Goal: Information Seeking & Learning: Learn about a topic

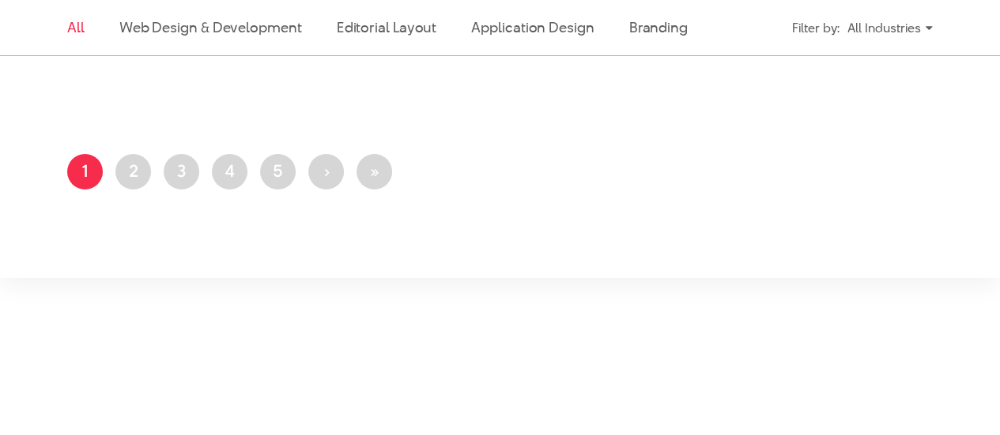
scroll to position [3454, 0]
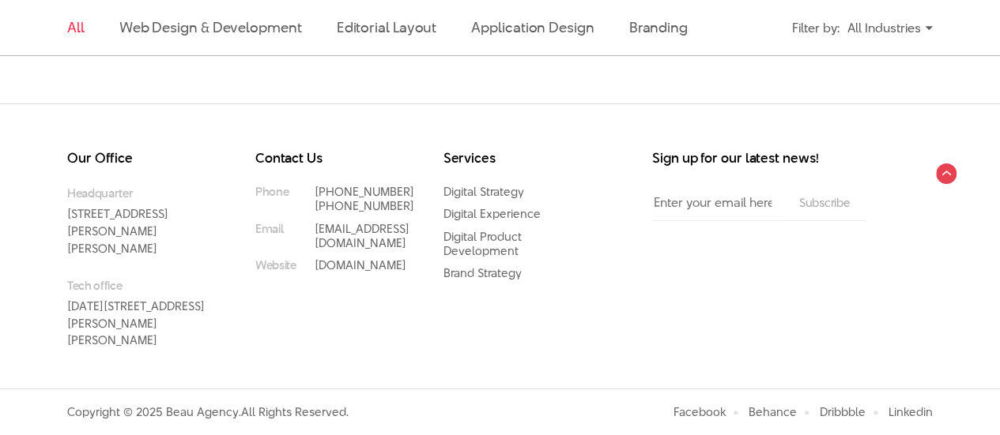
drag, startPoint x: 355, startPoint y: 187, endPoint x: 742, endPoint y: 334, distance: 414.2
click at [742, 334] on div "Sign up for our latest news! Email The subscriber's email address. Subscribe" at bounding box center [760, 270] width 282 height 237
click at [341, 190] on link "[PHONE_NUMBER]" at bounding box center [365, 191] width 100 height 17
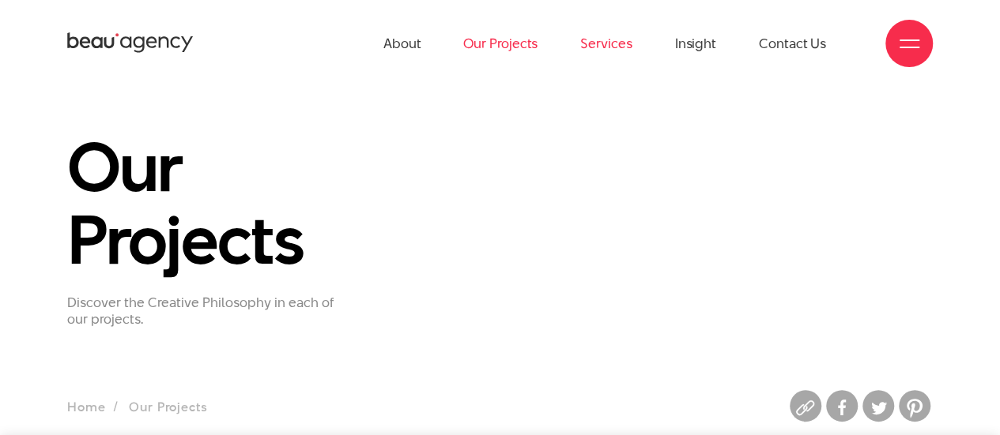
click at [591, 43] on link "Services" at bounding box center [605, 43] width 51 height 87
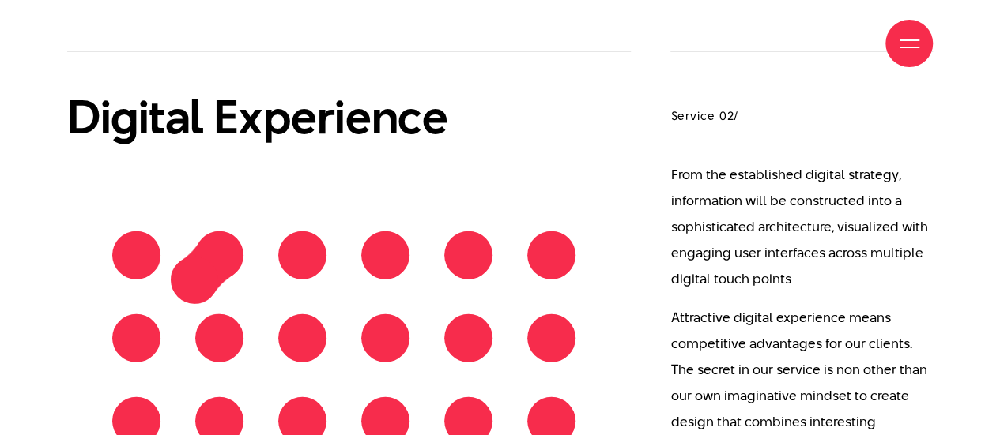
scroll to position [2450, 0]
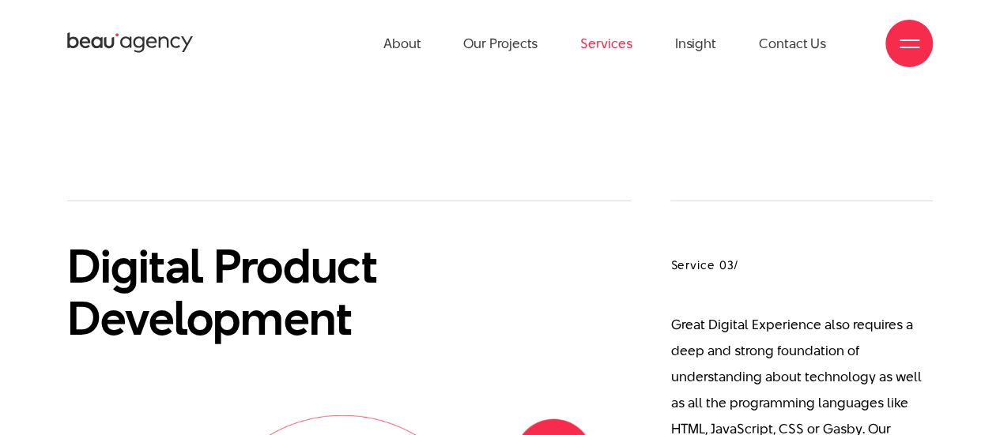
scroll to position [2450, 0]
